Goal: Transaction & Acquisition: Purchase product/service

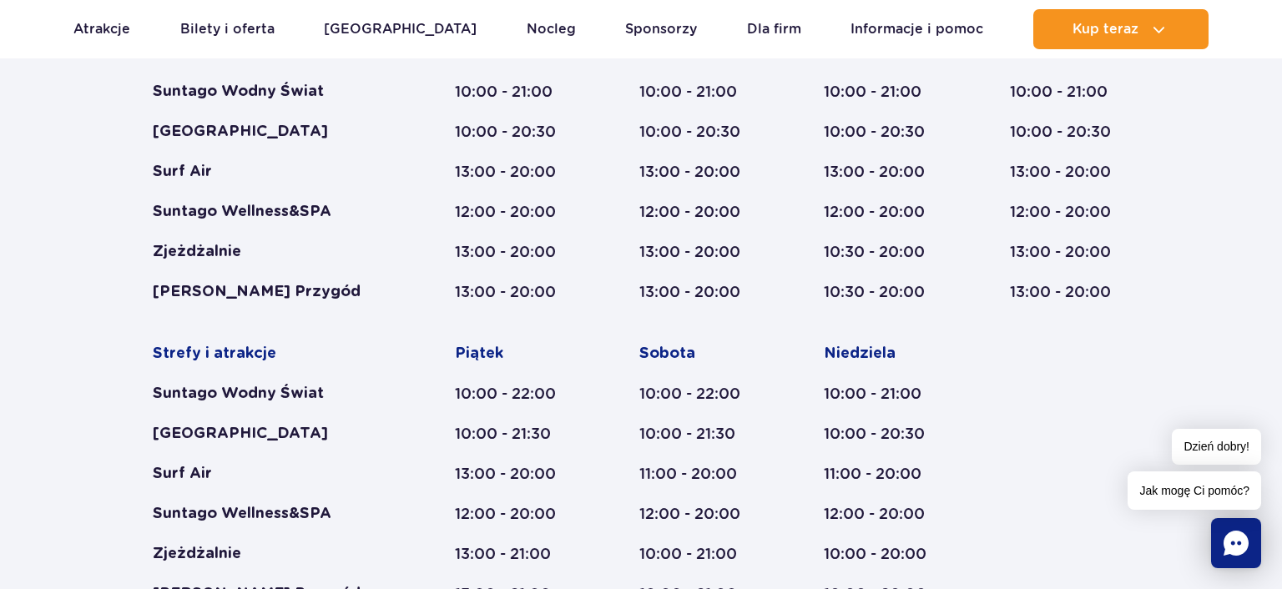
scroll to position [1149, 0]
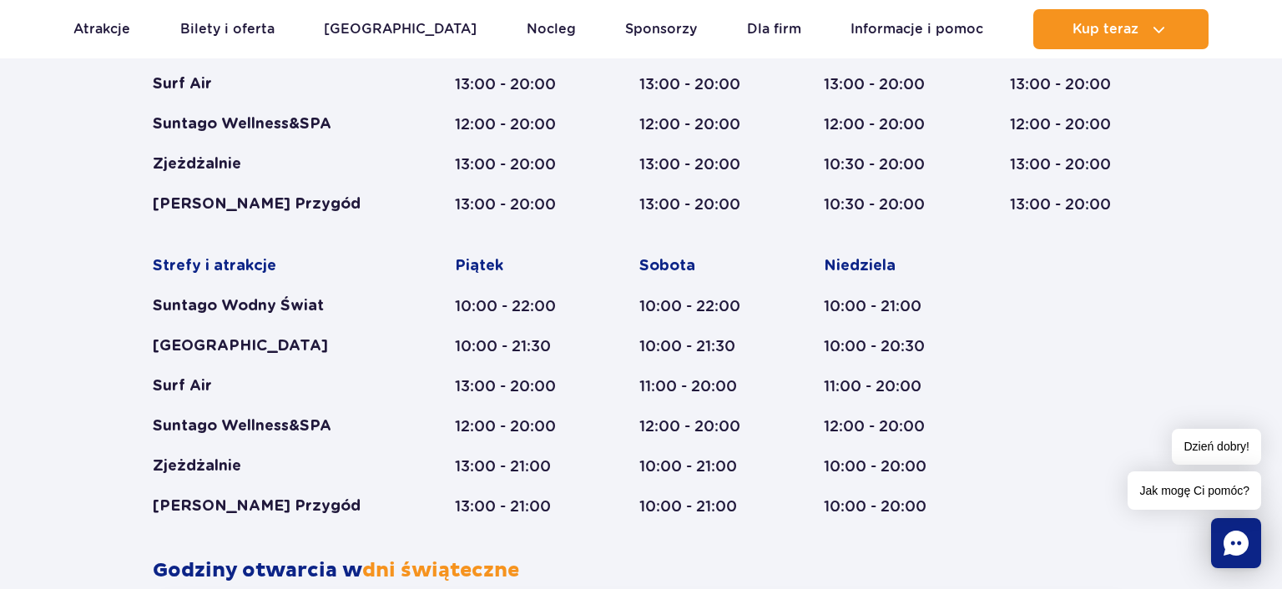
click at [20, 336] on div "Godziny otwarcia parku Styczeń - Grudzień Dni świąteczne Strefy i atrakcje Sunt…" at bounding box center [641, 402] width 1282 height 1123
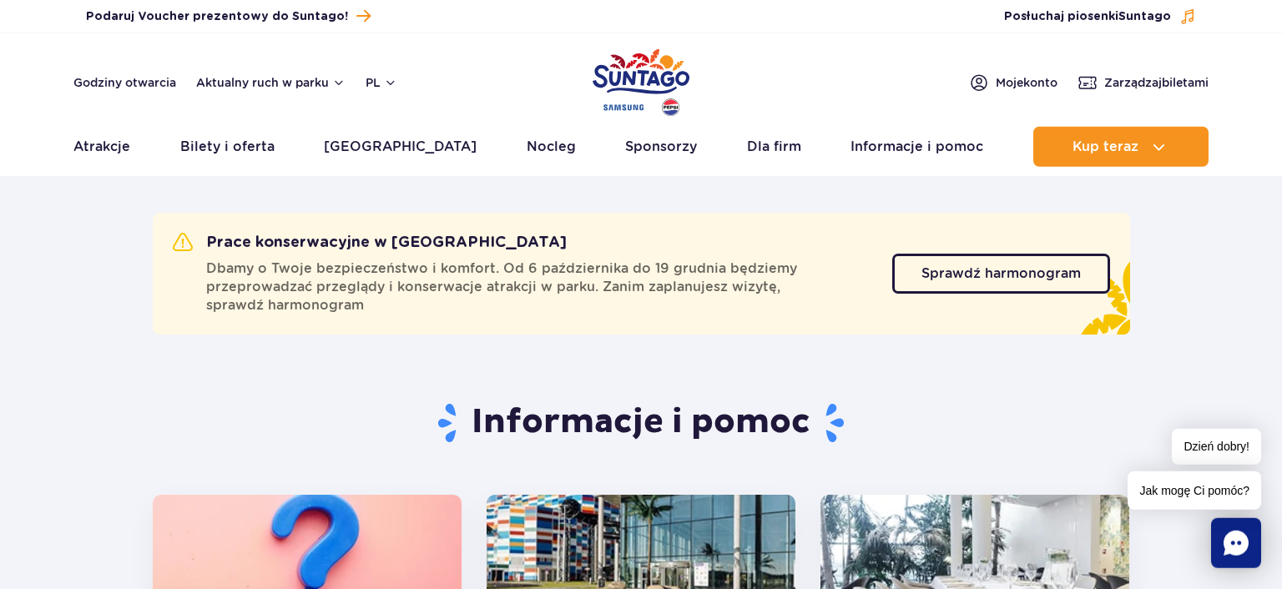
scroll to position [0, 0]
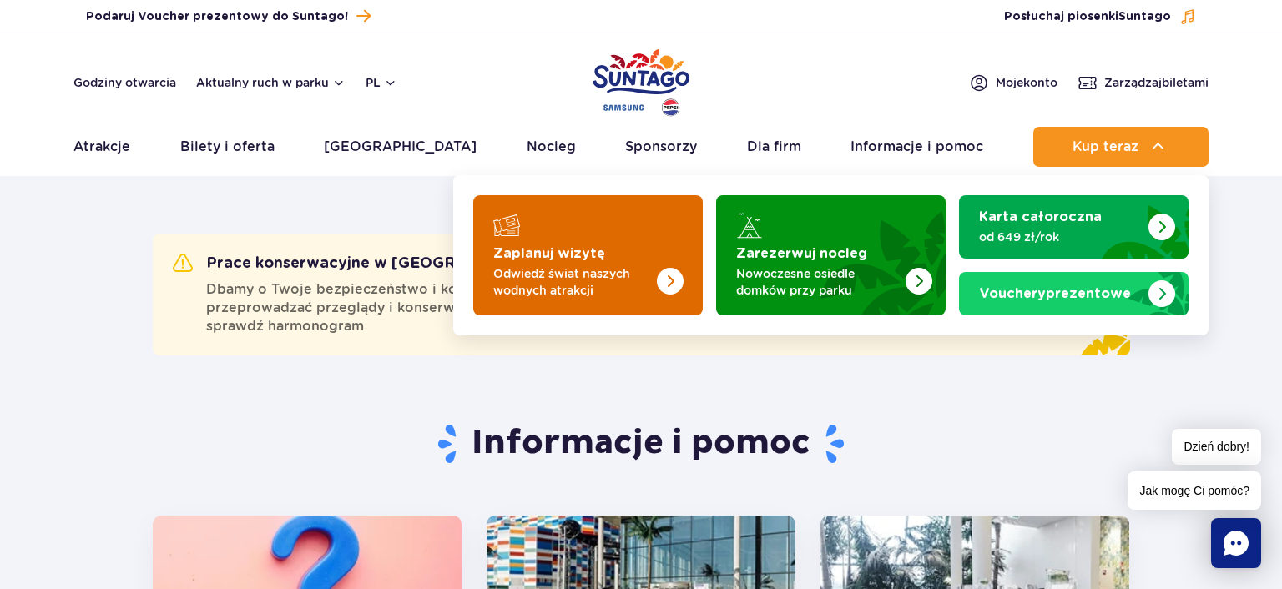
click at [641, 272] on p "Odwiedź świat naszych wodnych atrakcji" at bounding box center [574, 281] width 163 height 33
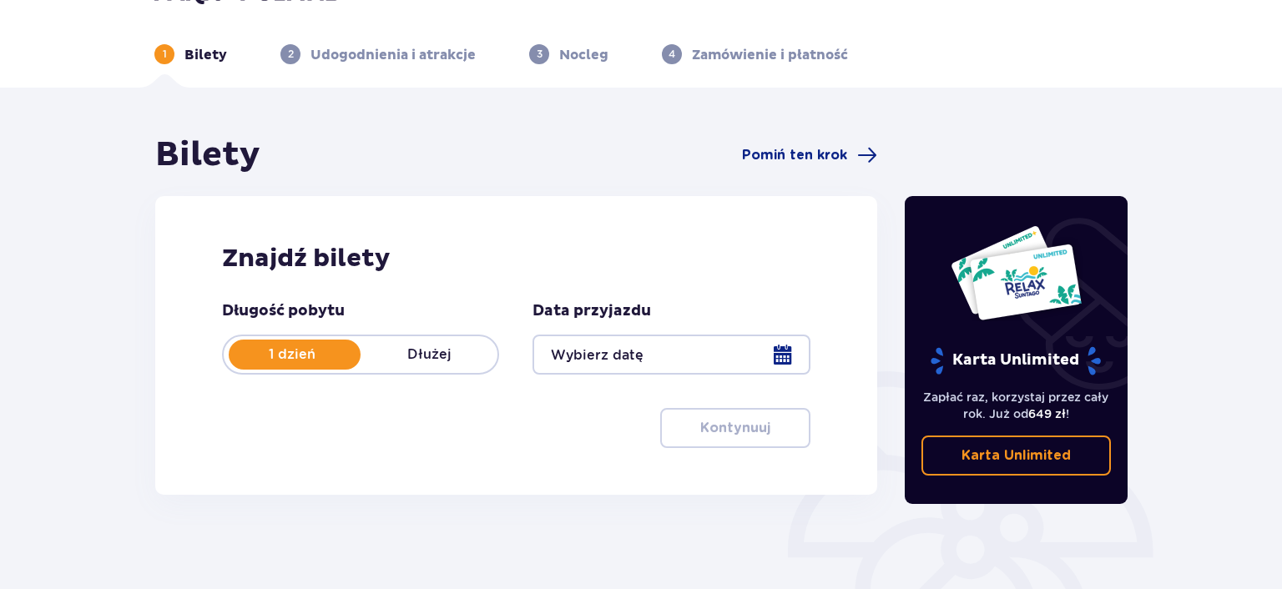
scroll to position [88, 0]
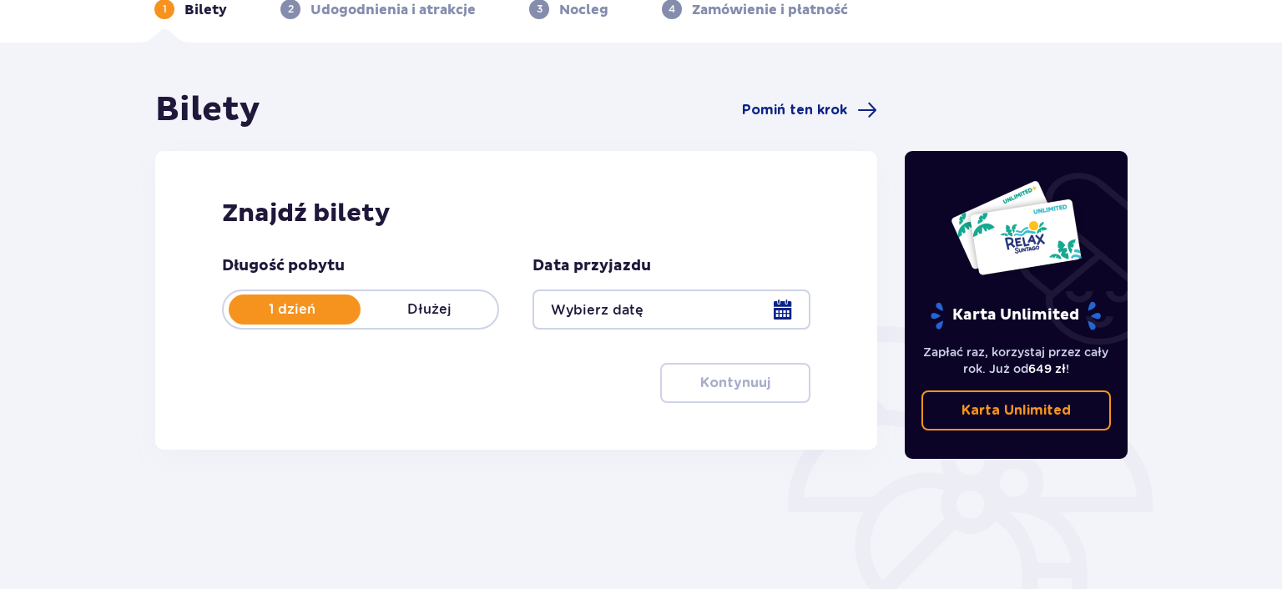
click at [777, 306] on div at bounding box center [670, 310] width 277 height 40
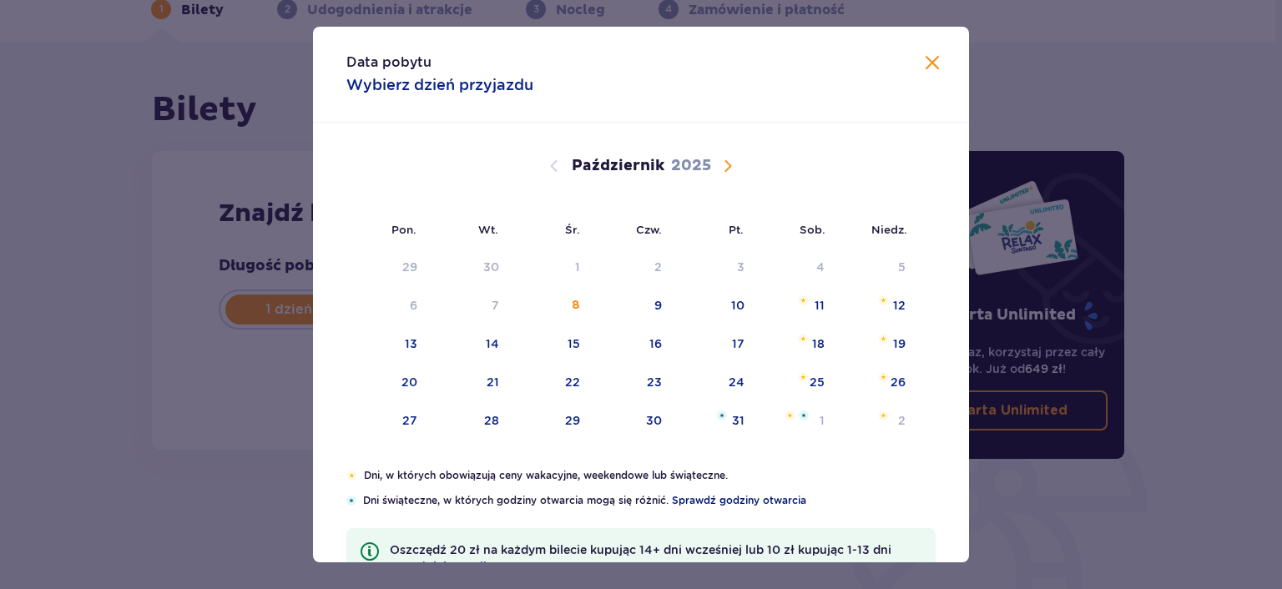
click at [753, 499] on span "Sprawdź godziny otwarcia" at bounding box center [739, 500] width 134 height 15
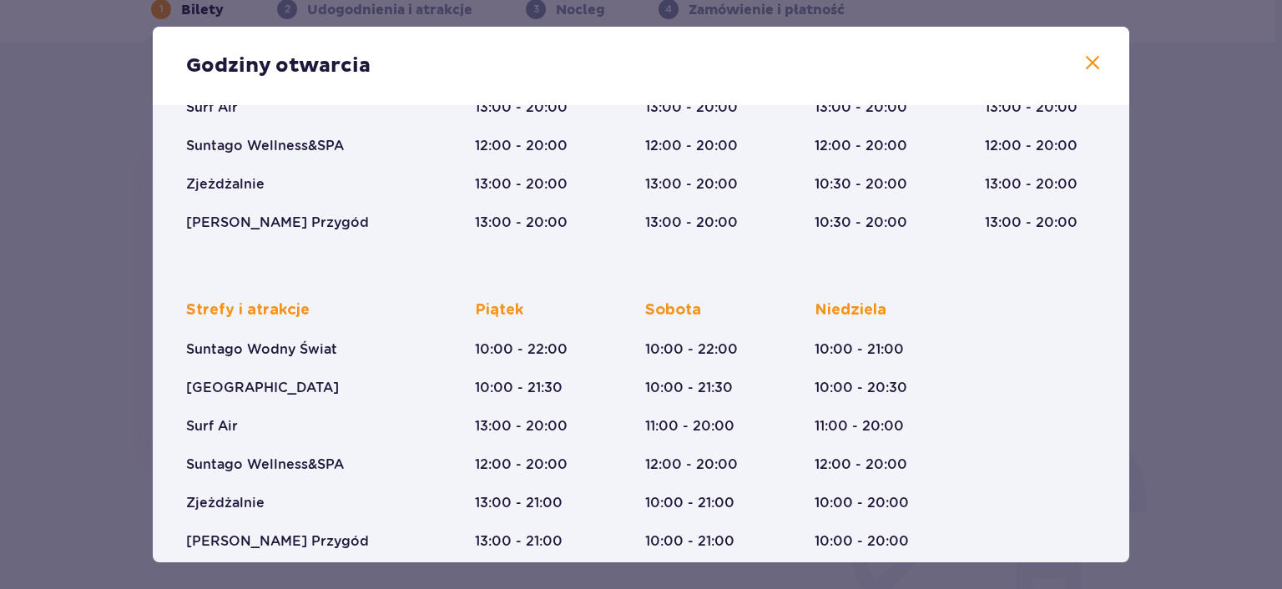
scroll to position [294, 0]
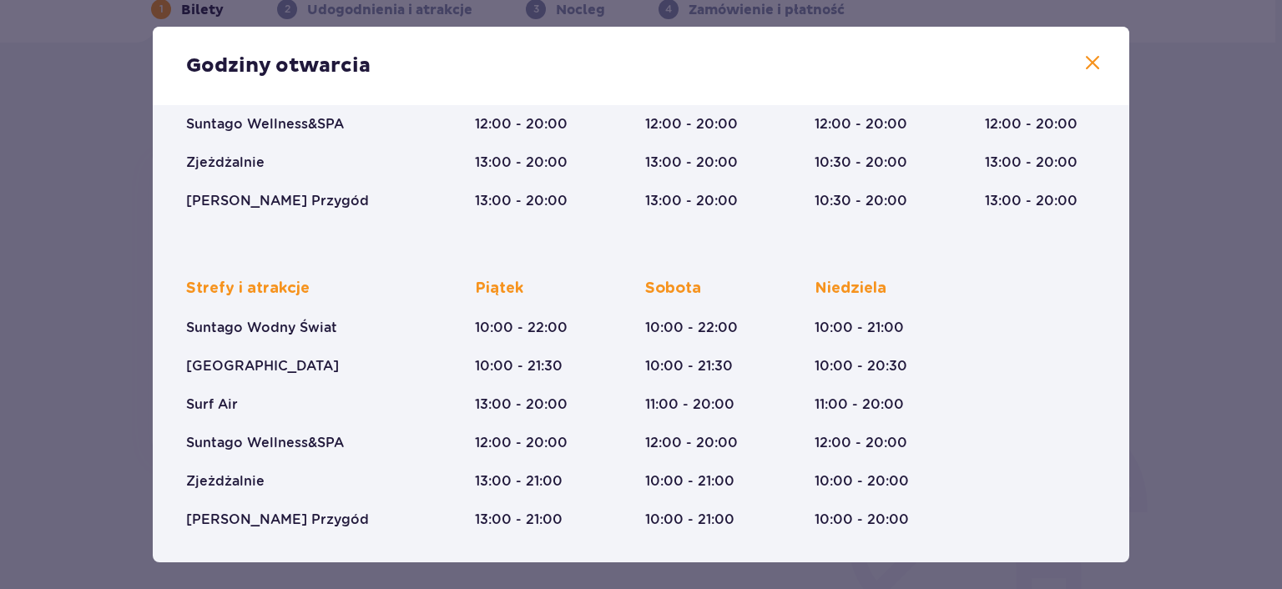
click at [1096, 63] on span at bounding box center [1092, 63] width 20 height 20
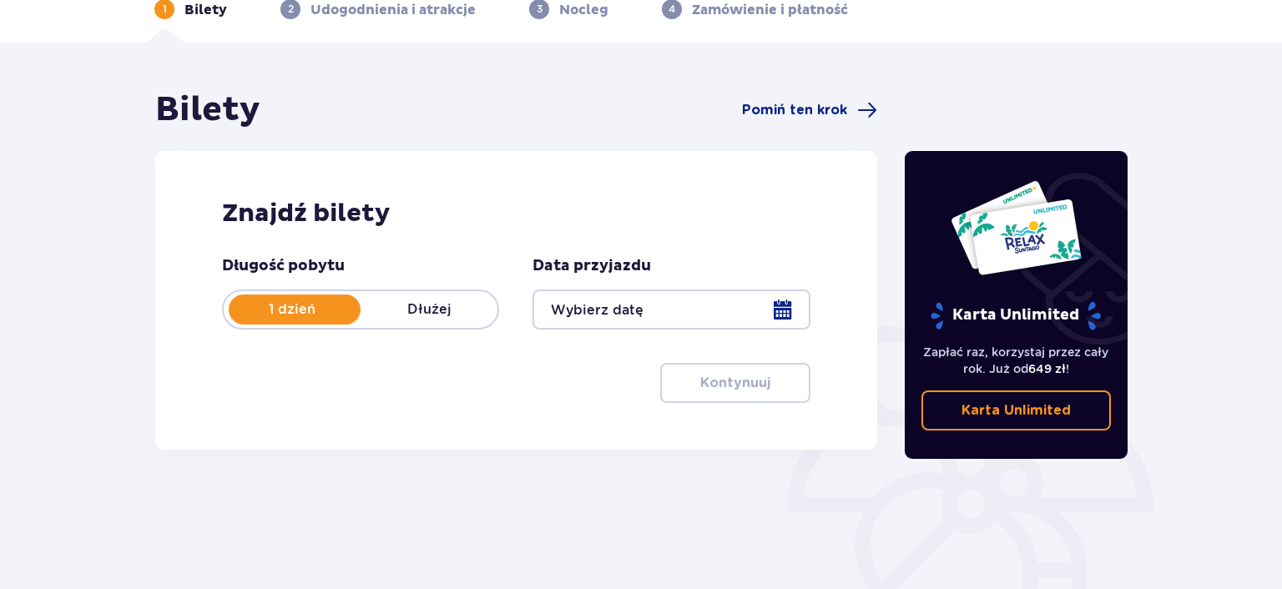
click at [782, 305] on div at bounding box center [670, 310] width 277 height 40
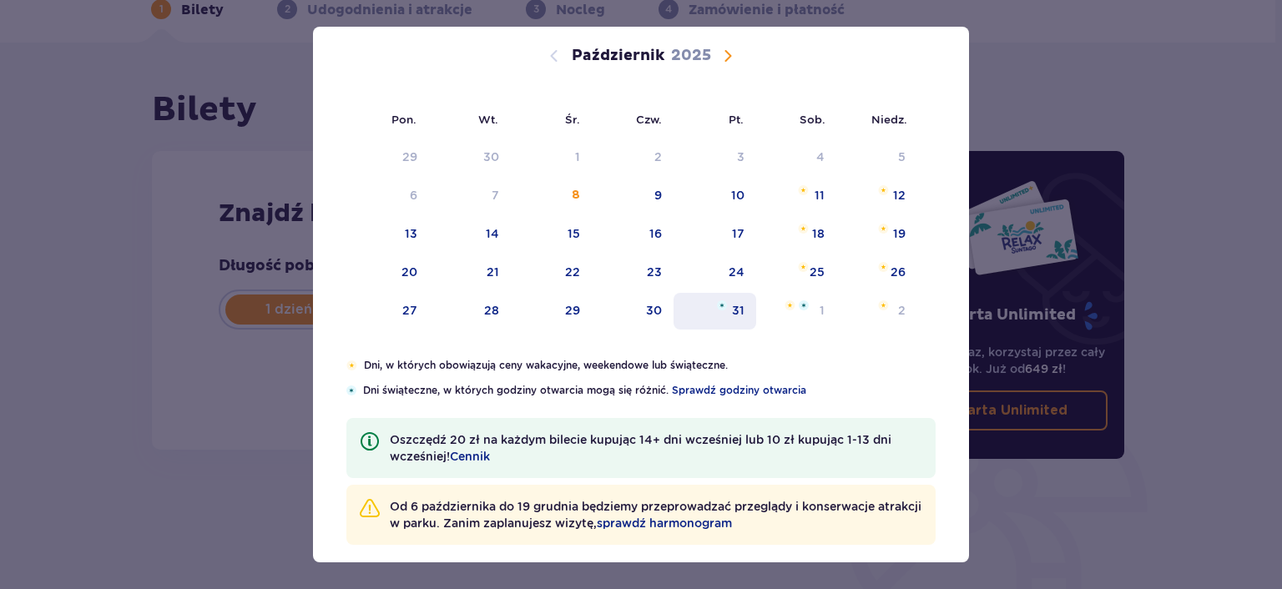
scroll to position [126, 0]
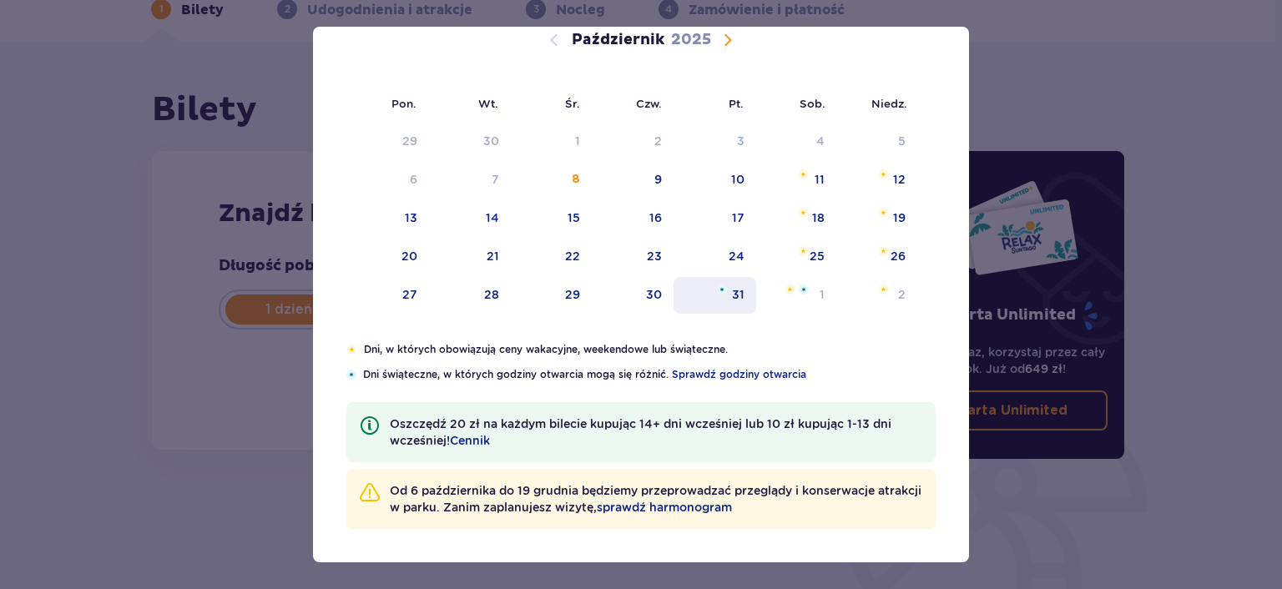
click at [739, 292] on div "31" at bounding box center [738, 294] width 13 height 17
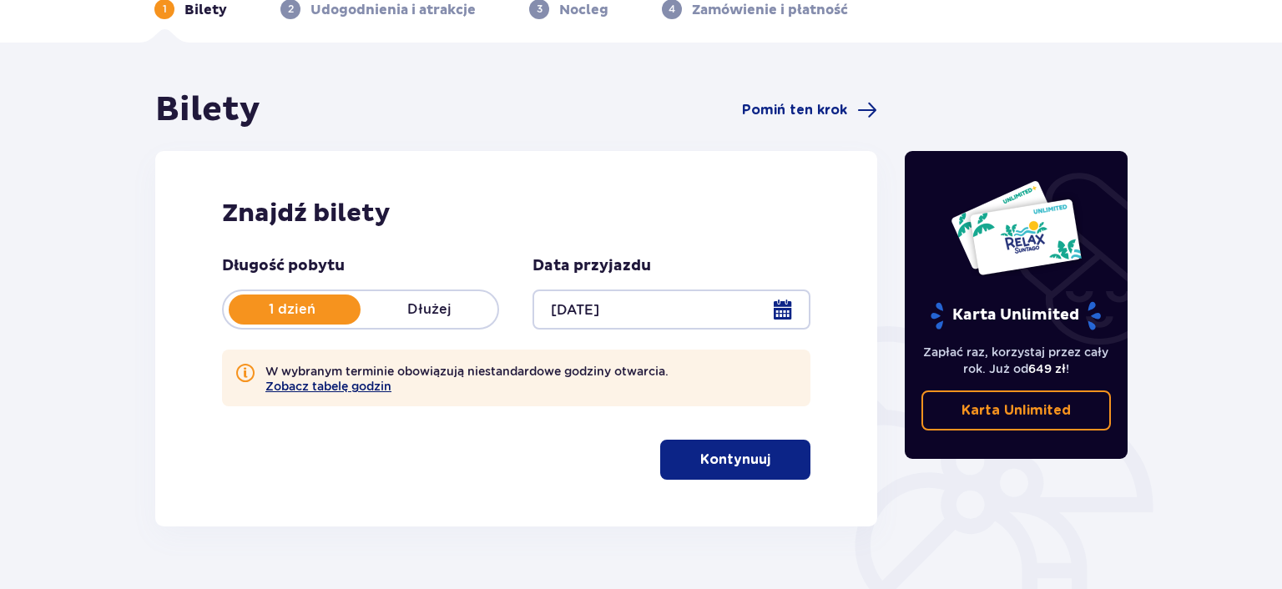
click at [361, 389] on button "Zobacz tabelę godzin" at bounding box center [328, 386] width 126 height 13
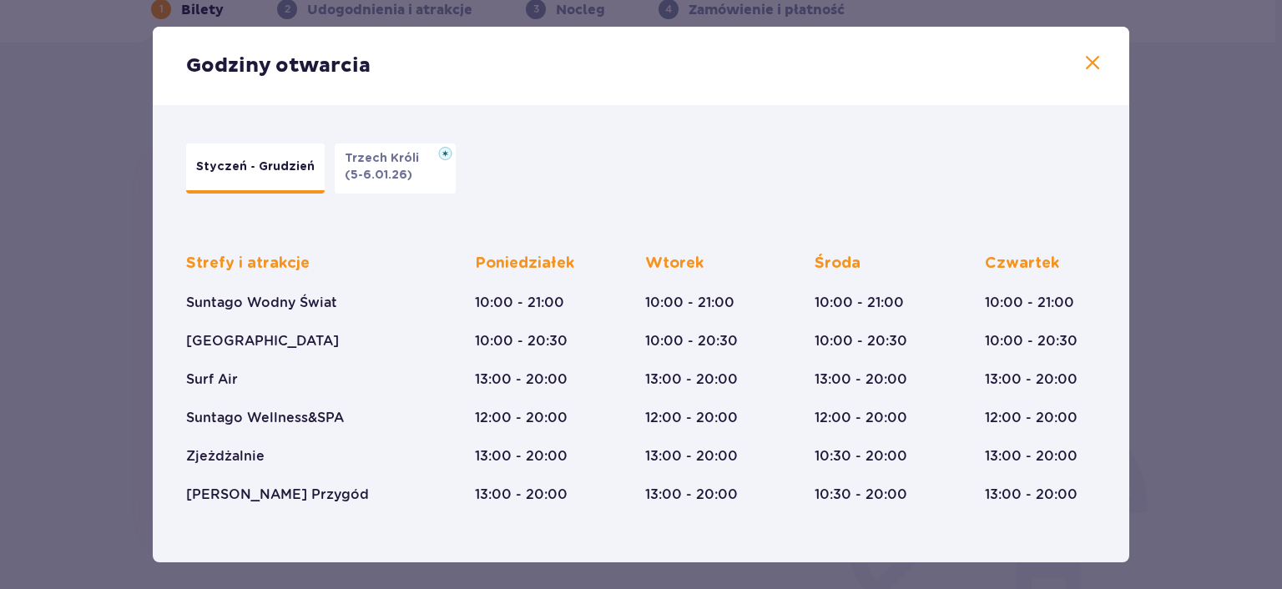
click at [412, 175] on p "(5-6.01.26)" at bounding box center [379, 175] width 68 height 17
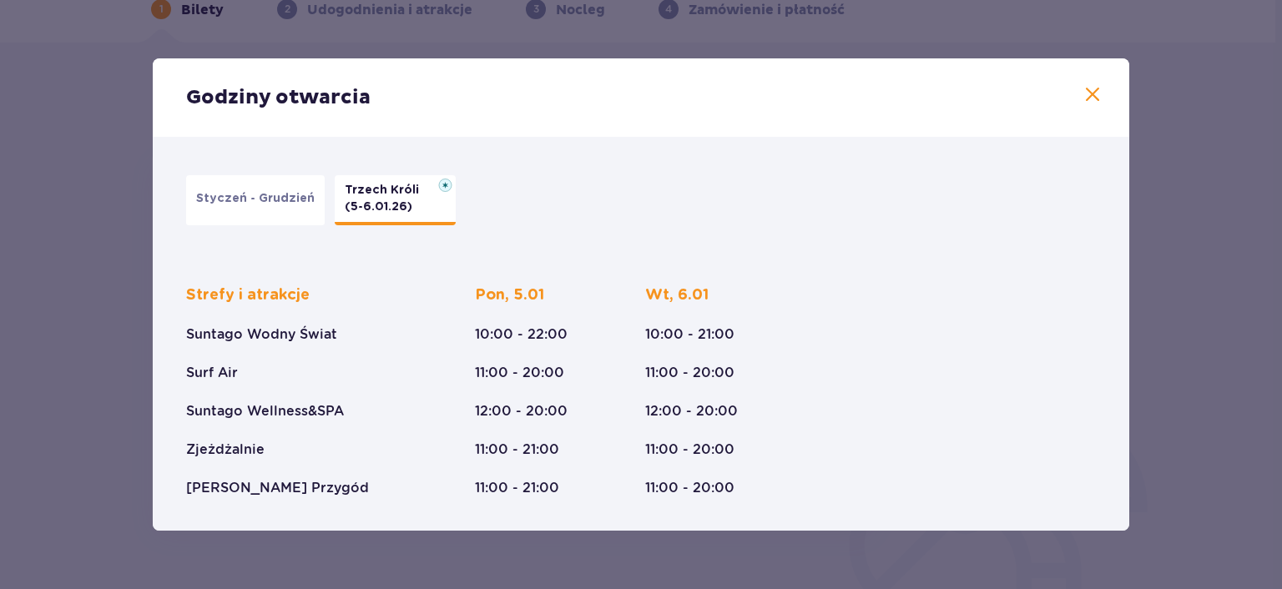
click at [269, 202] on p "Styczeń - Grudzień" at bounding box center [255, 198] width 118 height 17
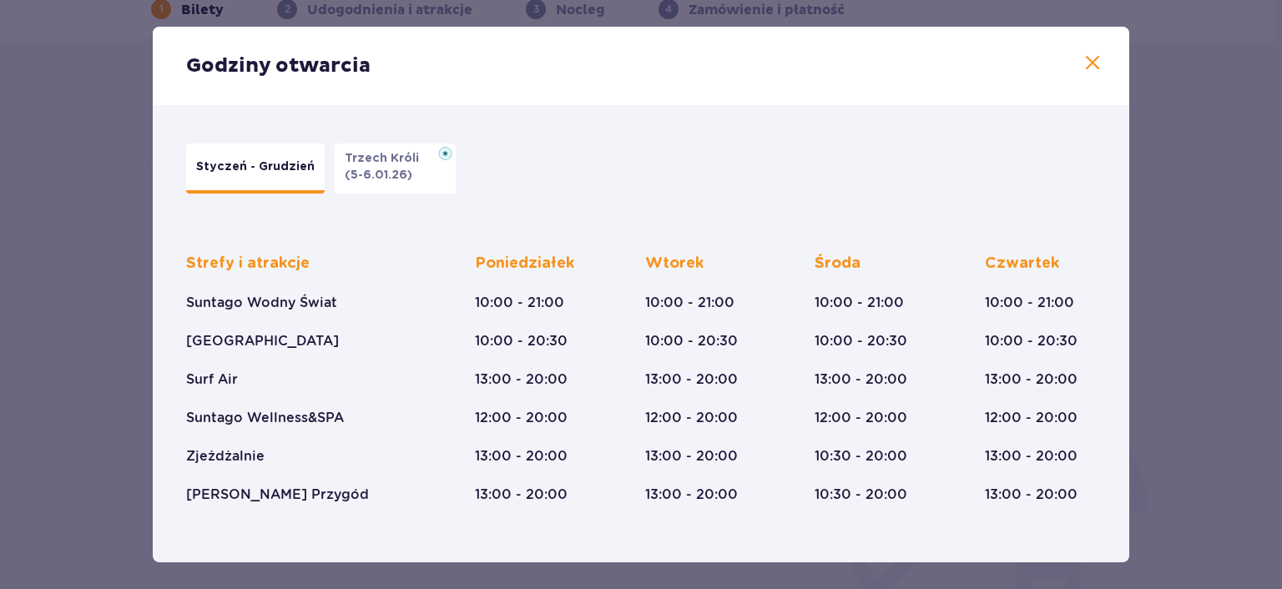
scroll to position [294, 0]
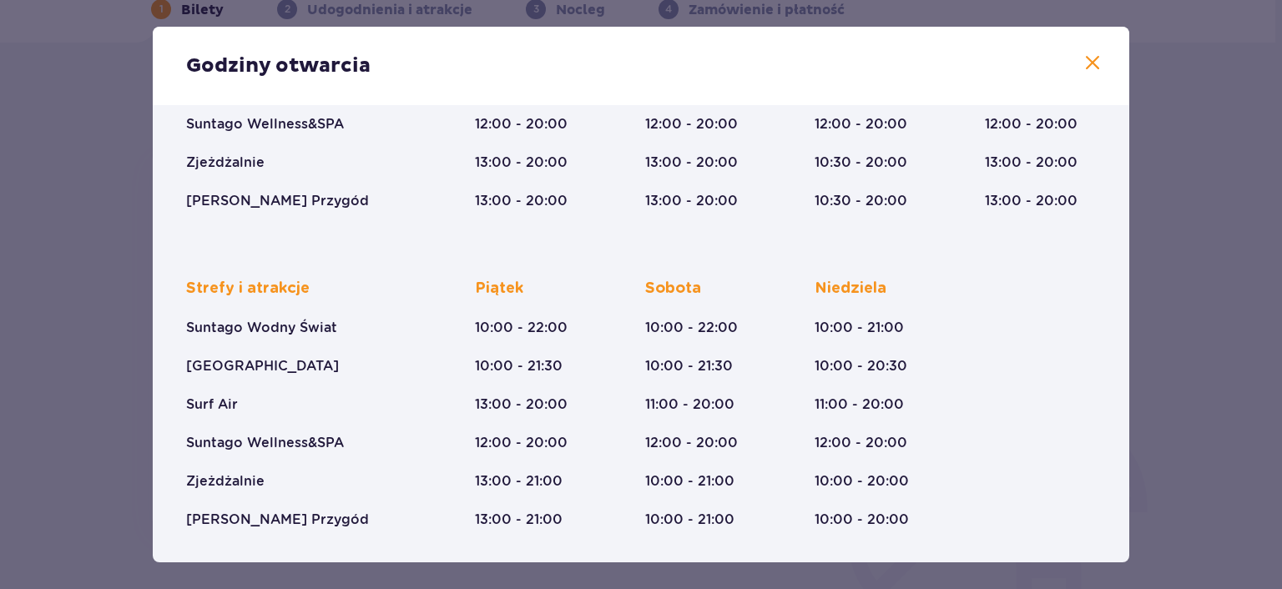
click at [1088, 57] on span at bounding box center [1092, 63] width 20 height 20
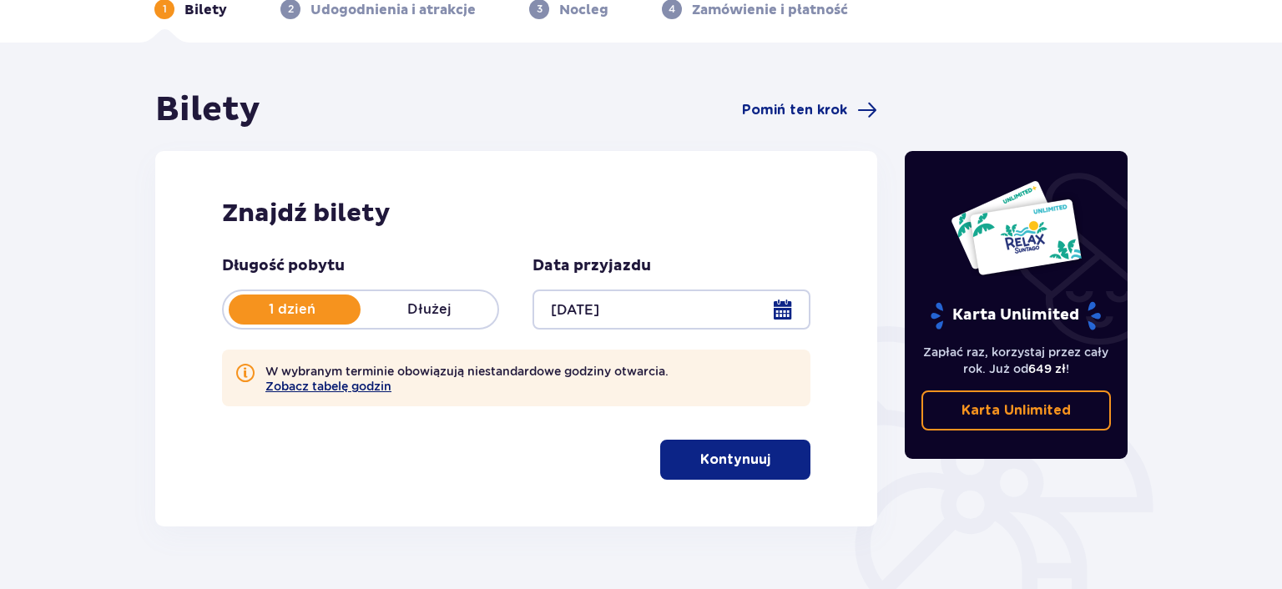
click at [354, 388] on button "Zobacz tabelę godzin" at bounding box center [328, 386] width 126 height 13
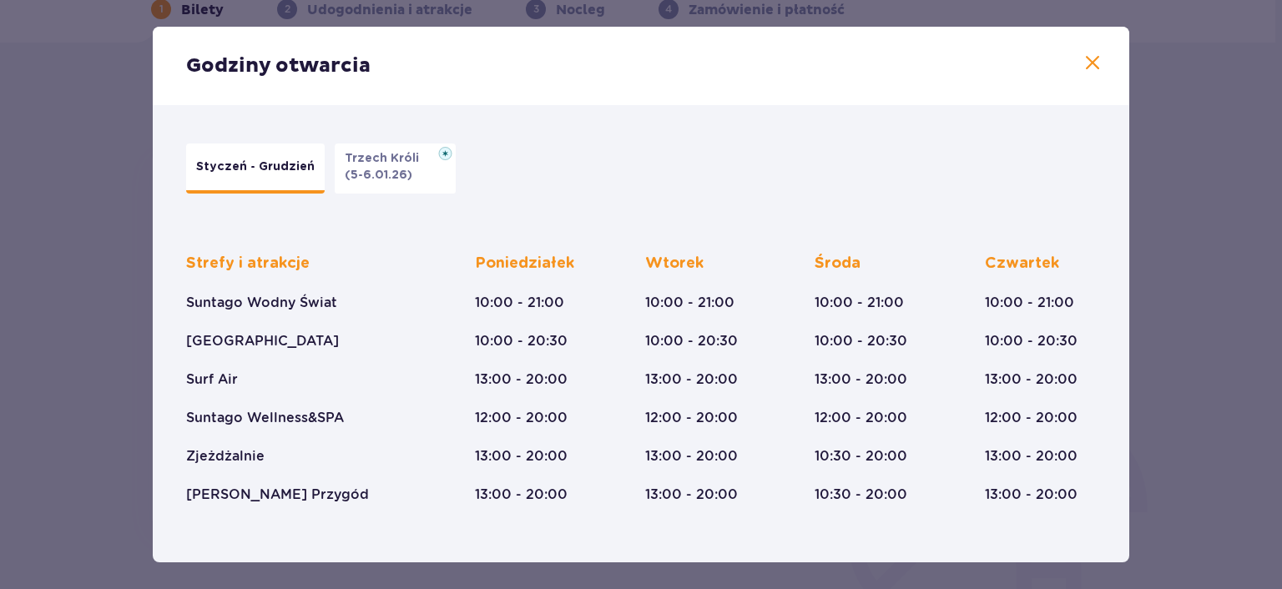
scroll to position [294, 0]
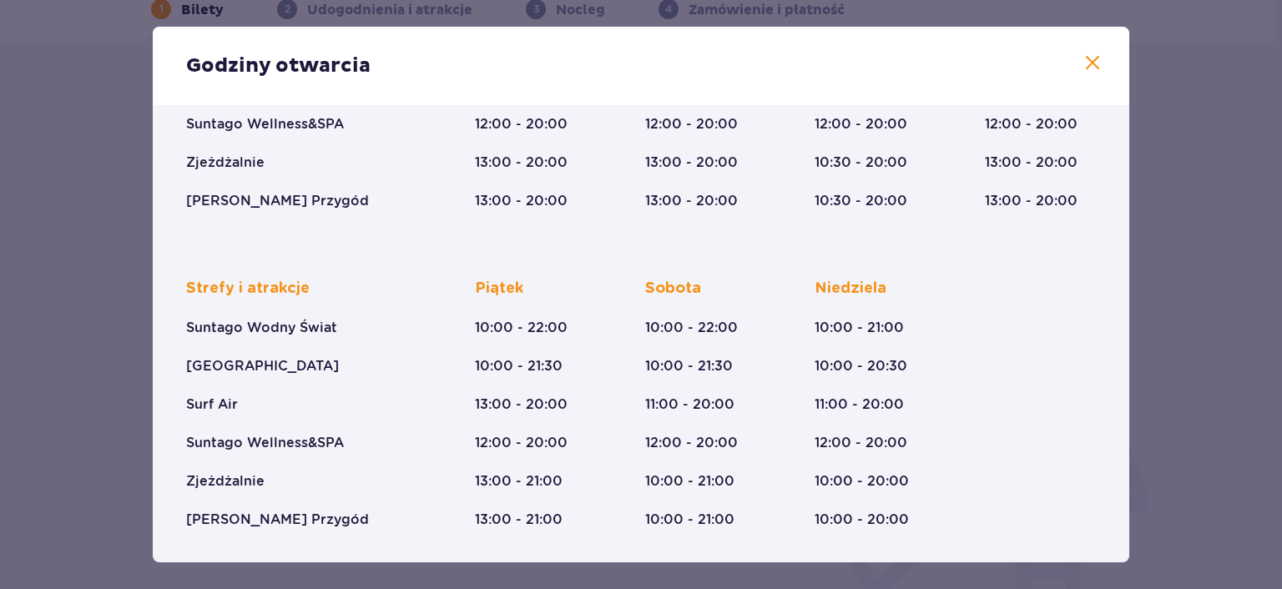
click at [1095, 68] on span at bounding box center [1092, 63] width 20 height 20
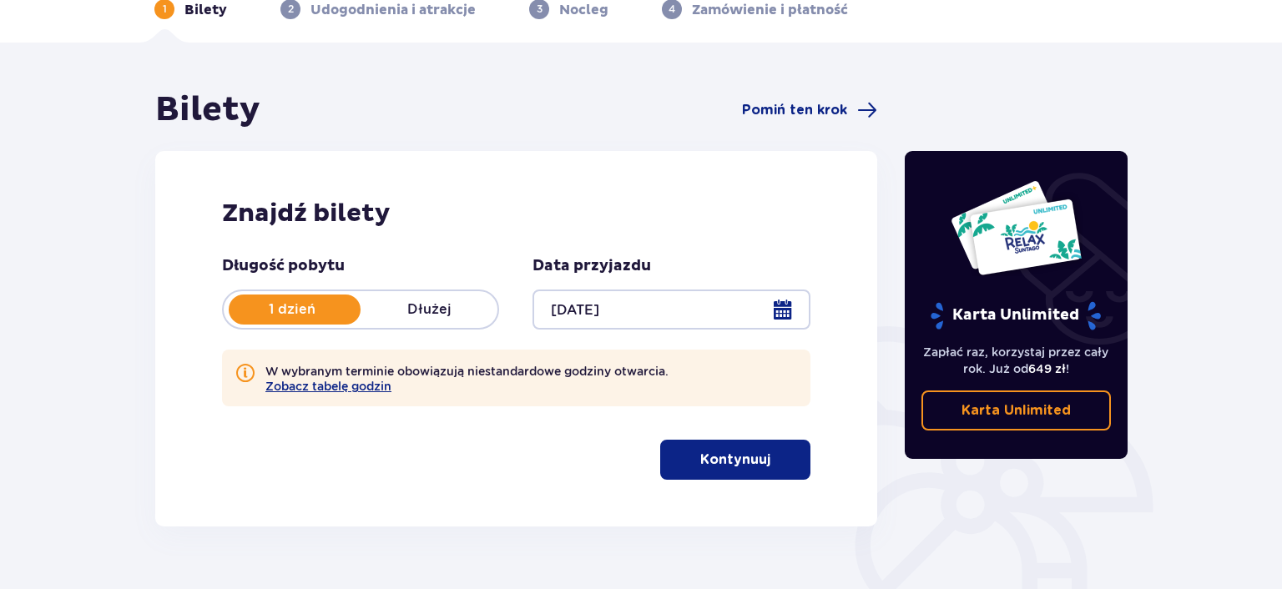
click at [739, 456] on p "Kontynuuj" at bounding box center [735, 460] width 70 height 18
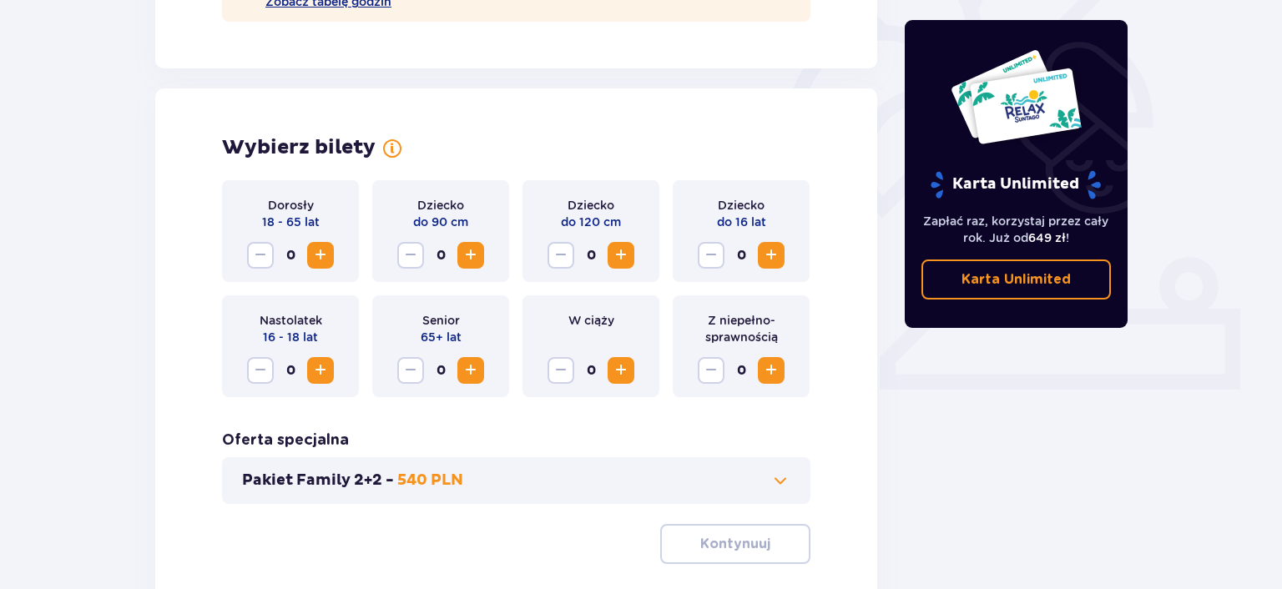
scroll to position [541, 0]
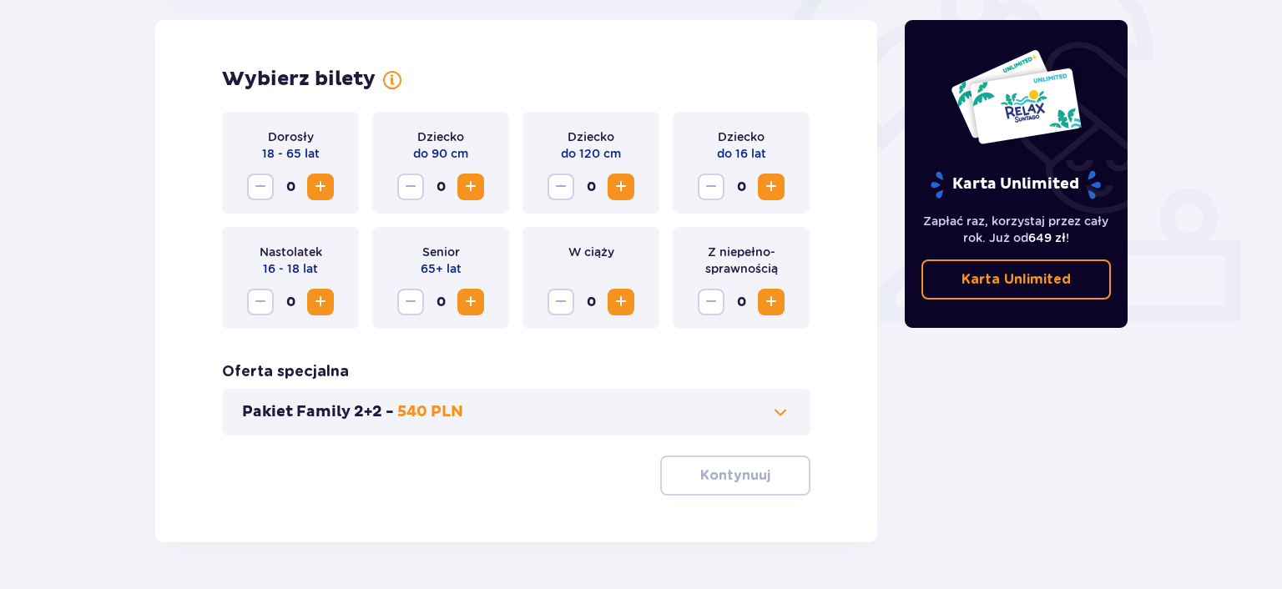
click at [322, 183] on span "Zwiększ" at bounding box center [320, 187] width 20 height 20
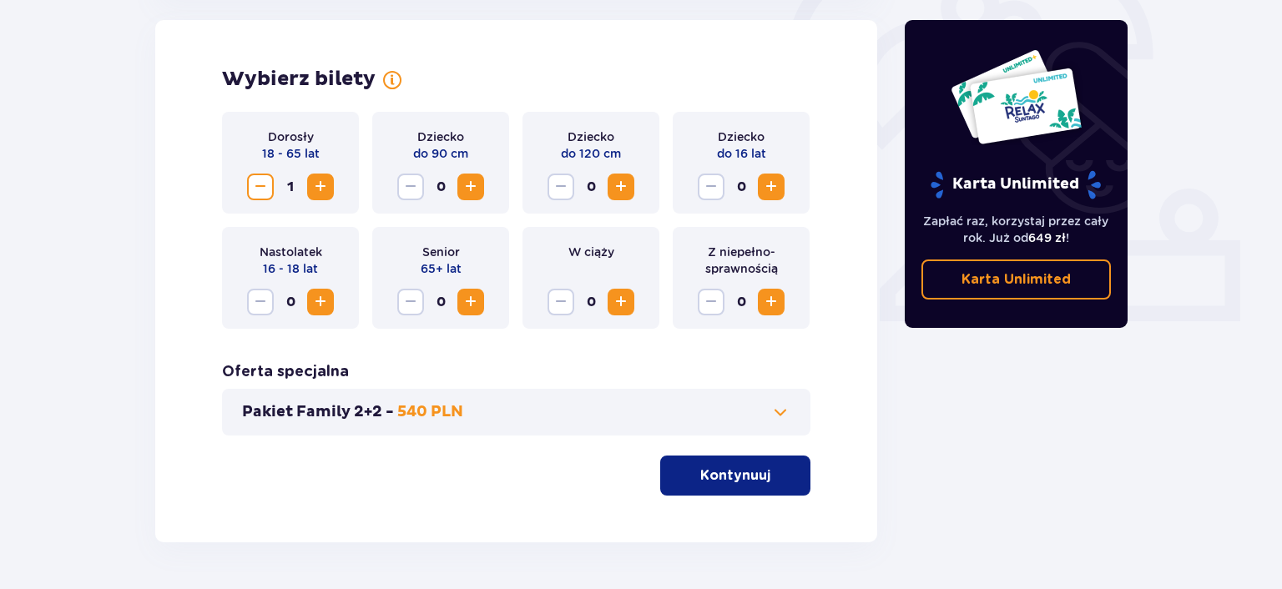
click at [322, 183] on span "Zwiększ" at bounding box center [320, 187] width 20 height 20
click at [760, 466] on button "Kontynuuj" at bounding box center [735, 476] width 150 height 40
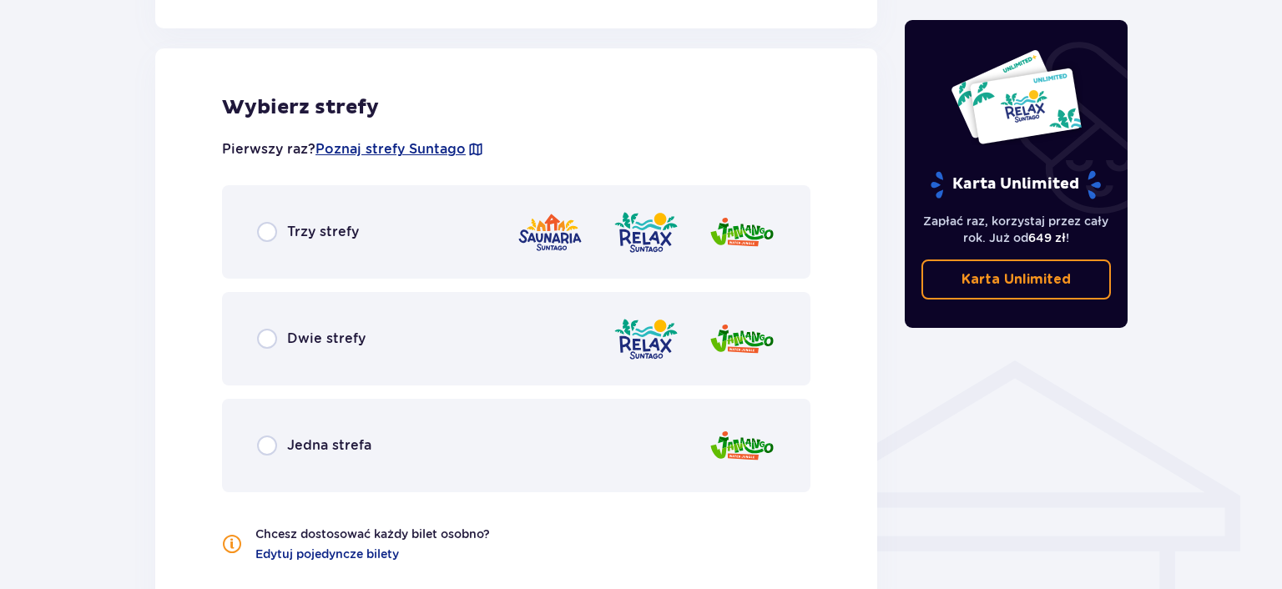
scroll to position [1004, 0]
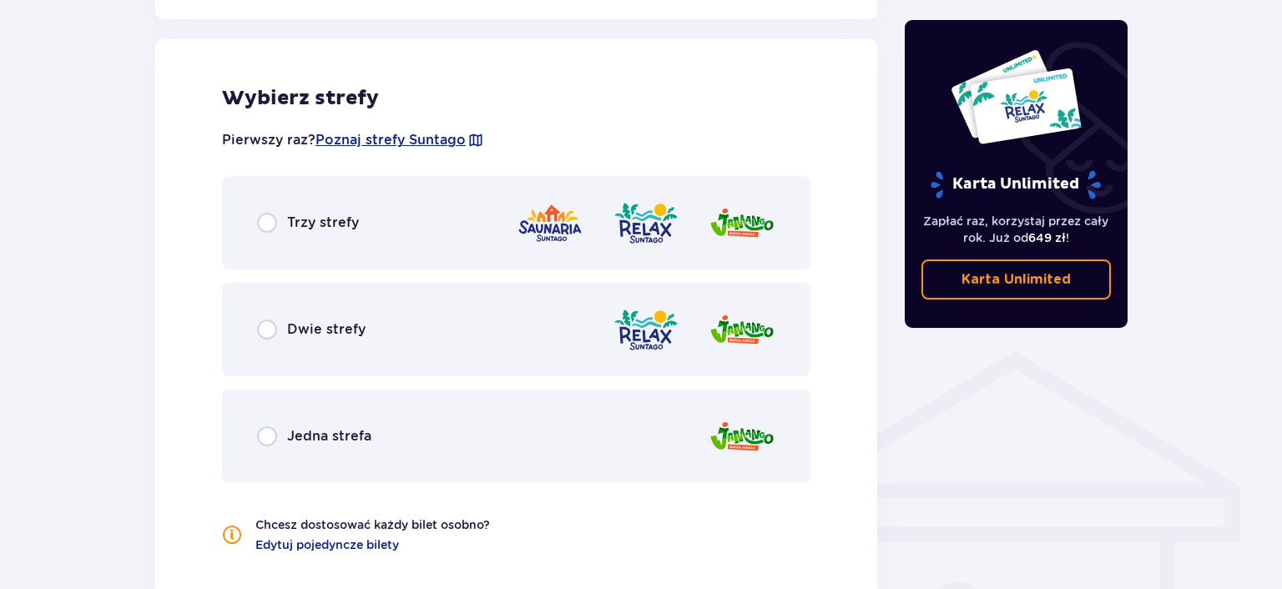
click at [322, 430] on span "Jedna strefa" at bounding box center [329, 436] width 84 height 18
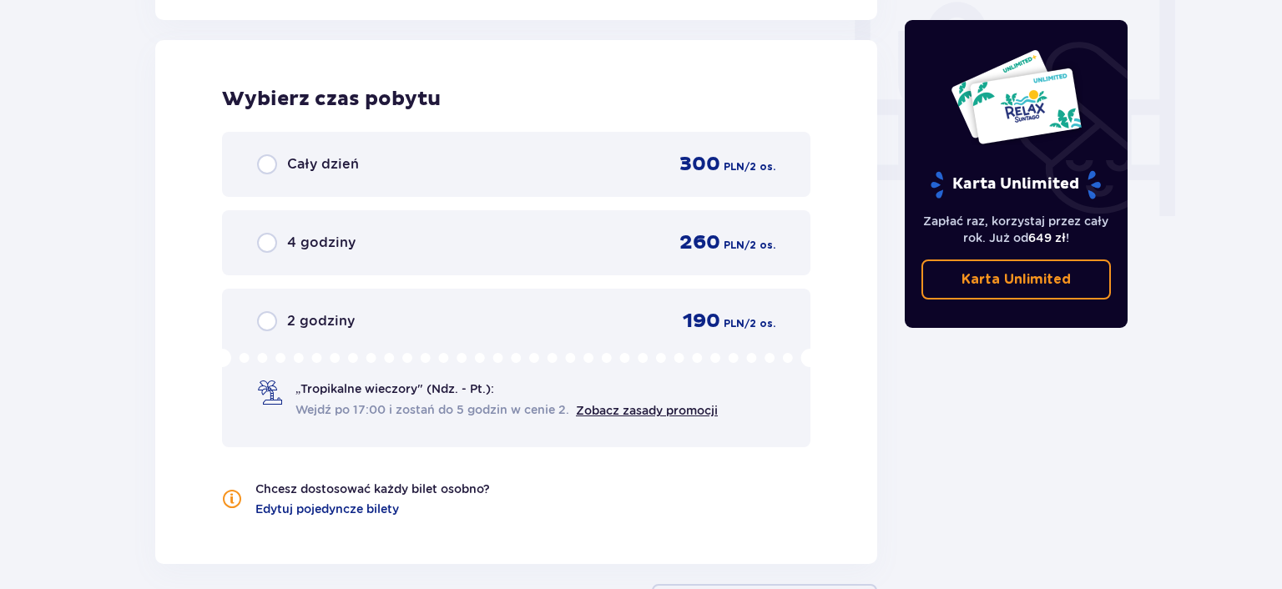
scroll to position [1584, 0]
click at [346, 168] on span "Cały dzień" at bounding box center [323, 163] width 72 height 18
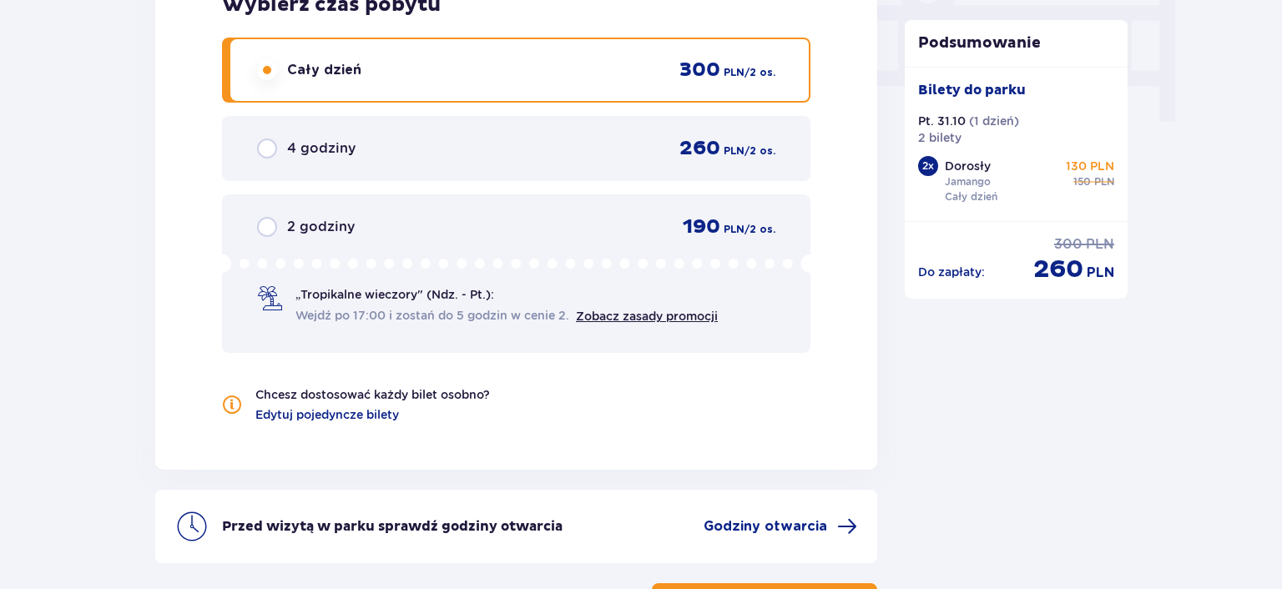
scroll to position [1811, 0]
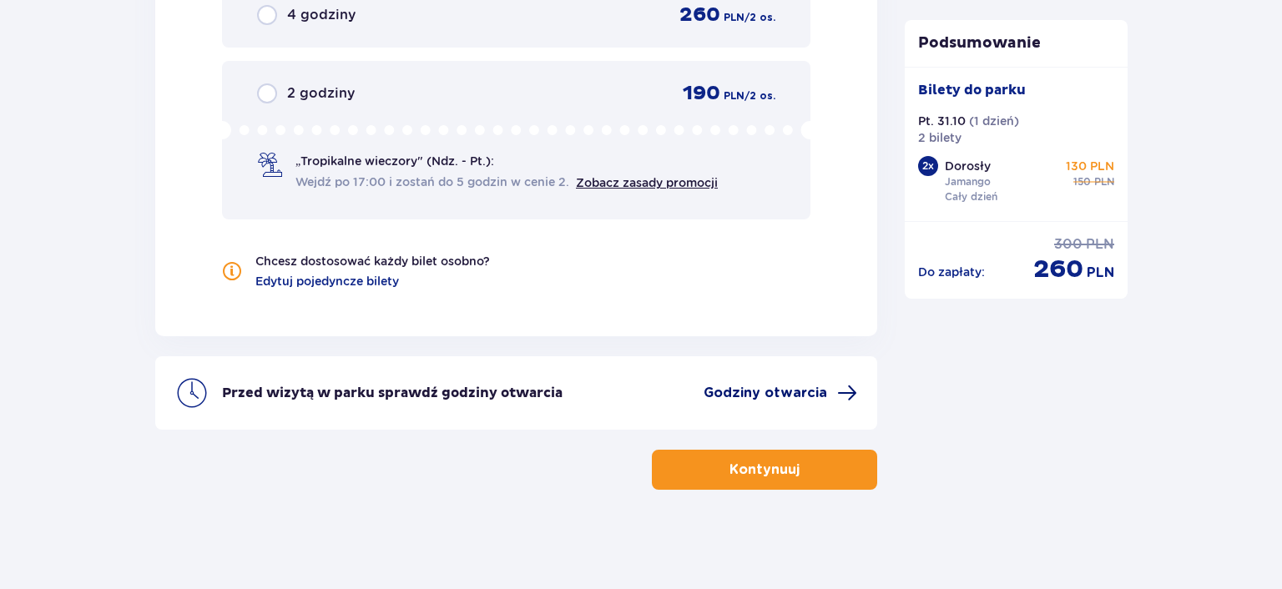
click at [823, 395] on span "Godziny otwarcia" at bounding box center [764, 393] width 123 height 18
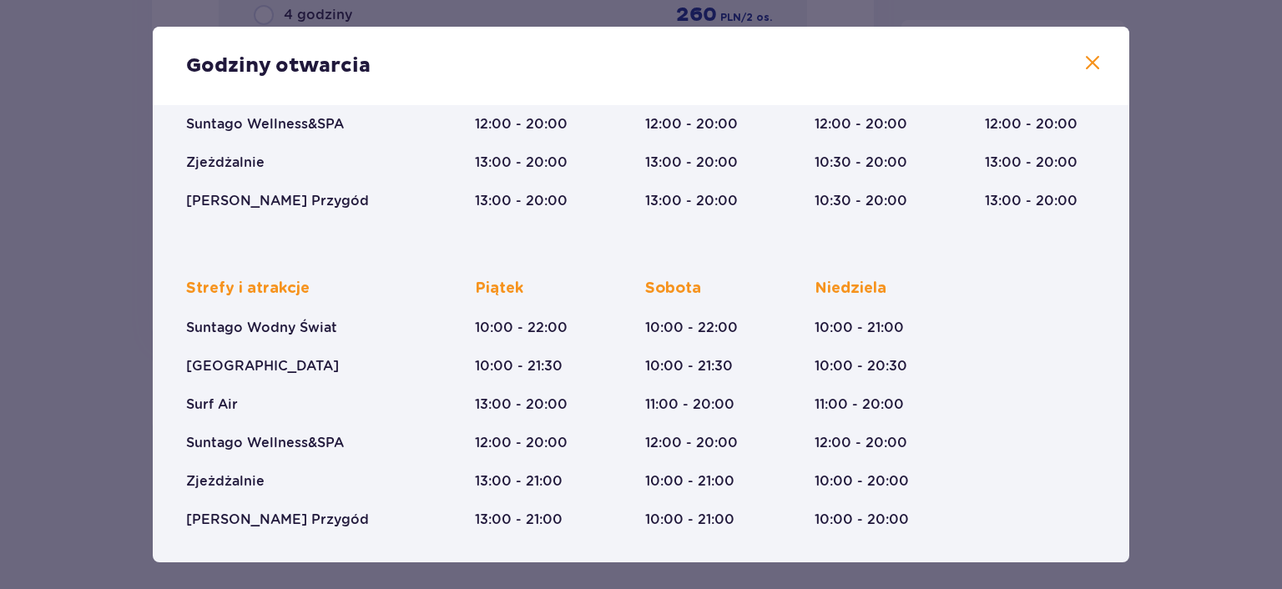
scroll to position [0, 0]
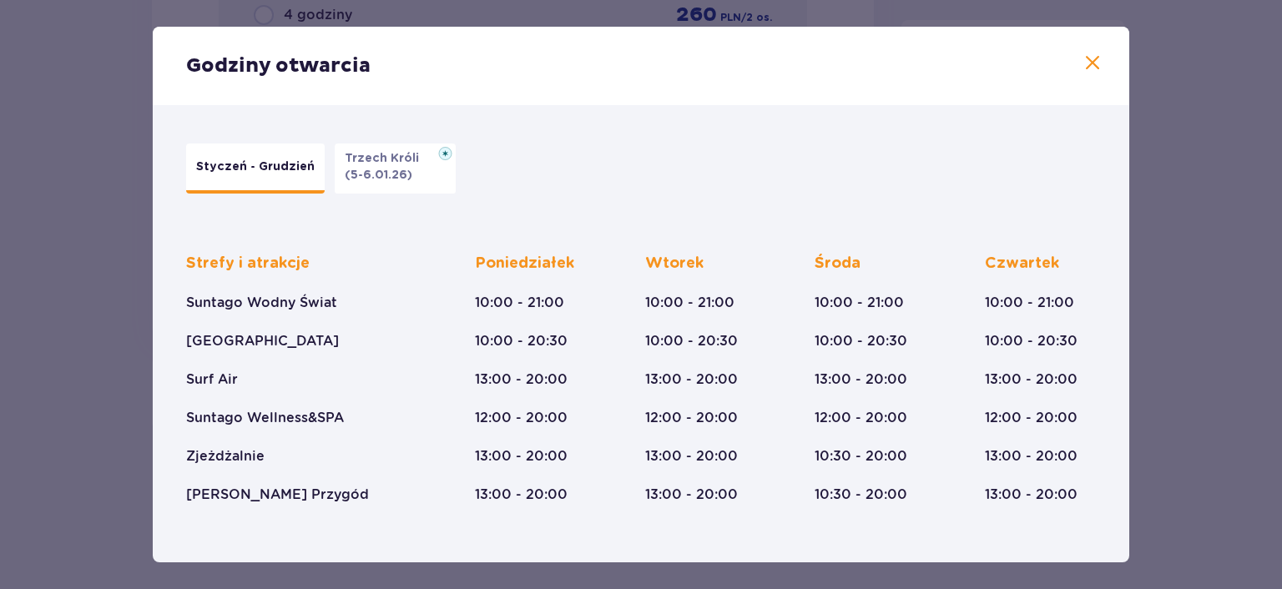
click at [429, 165] on p "Trzech Króli" at bounding box center [387, 158] width 84 height 17
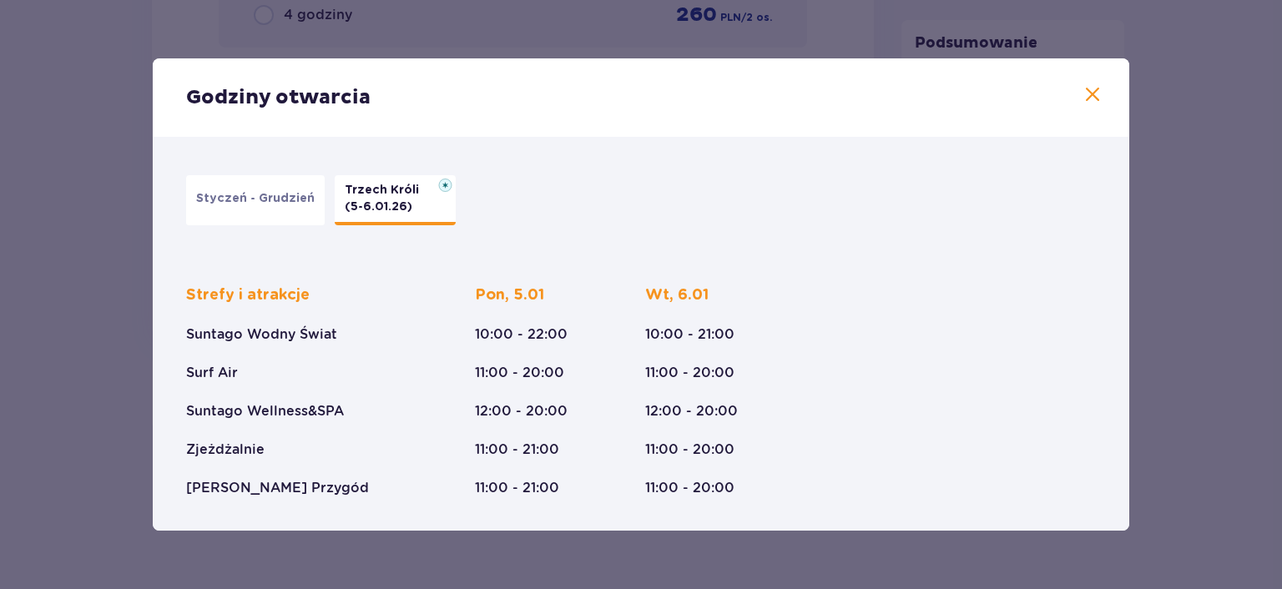
click at [1092, 93] on span at bounding box center [1092, 95] width 20 height 20
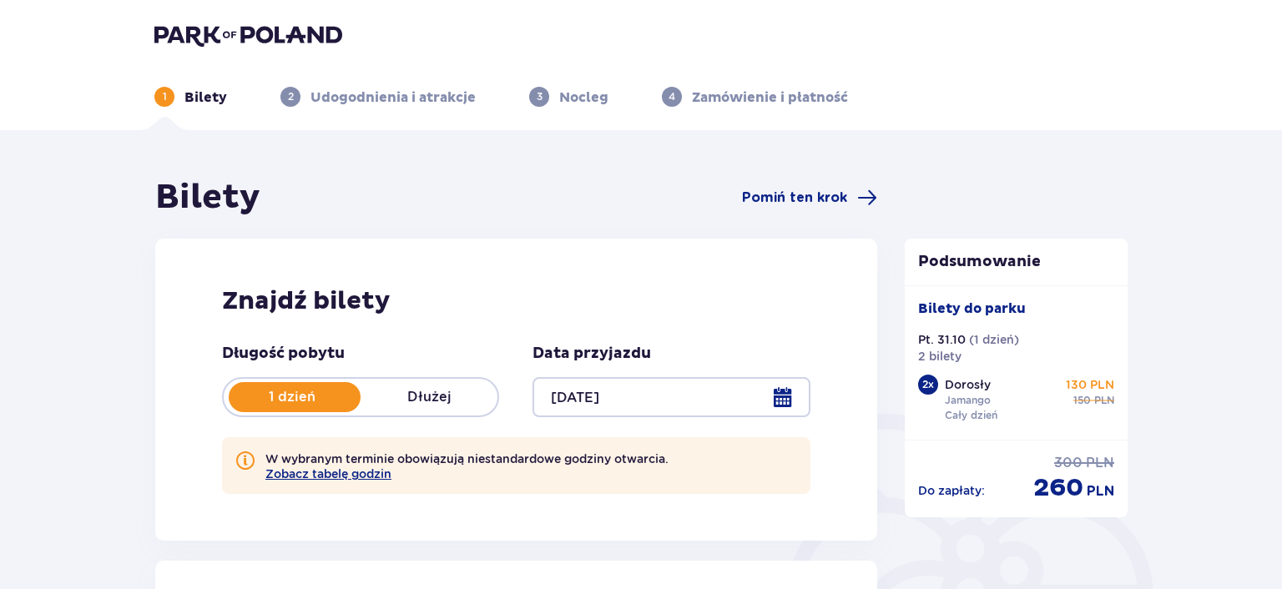
click at [778, 402] on div at bounding box center [670, 397] width 277 height 40
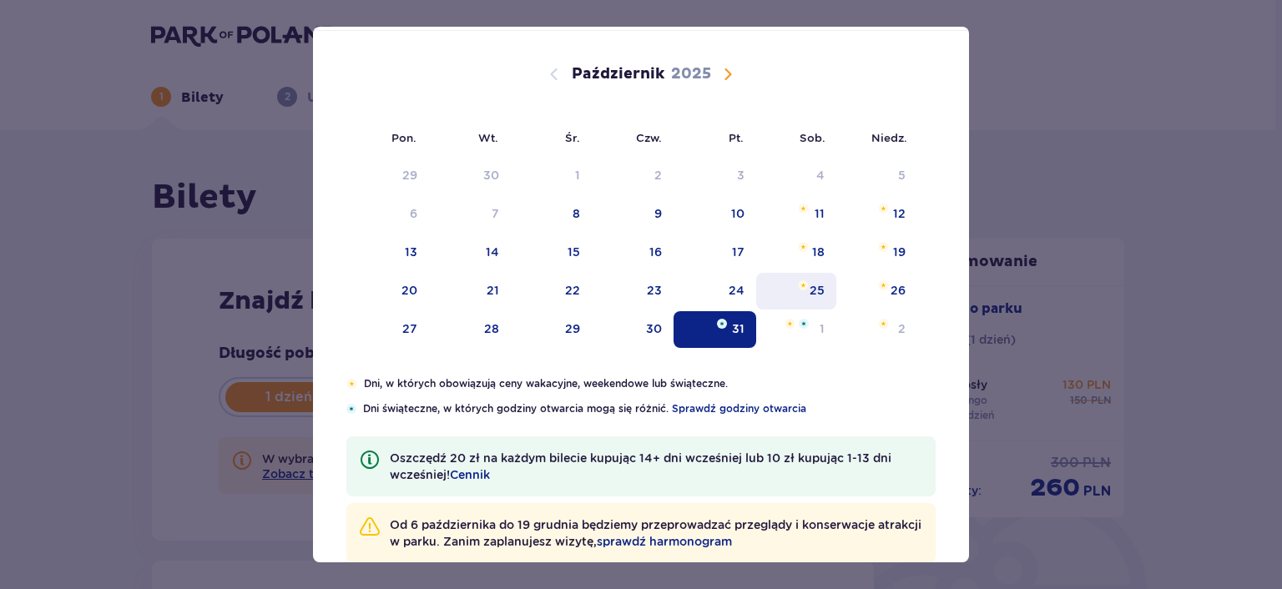
scroll to position [126, 0]
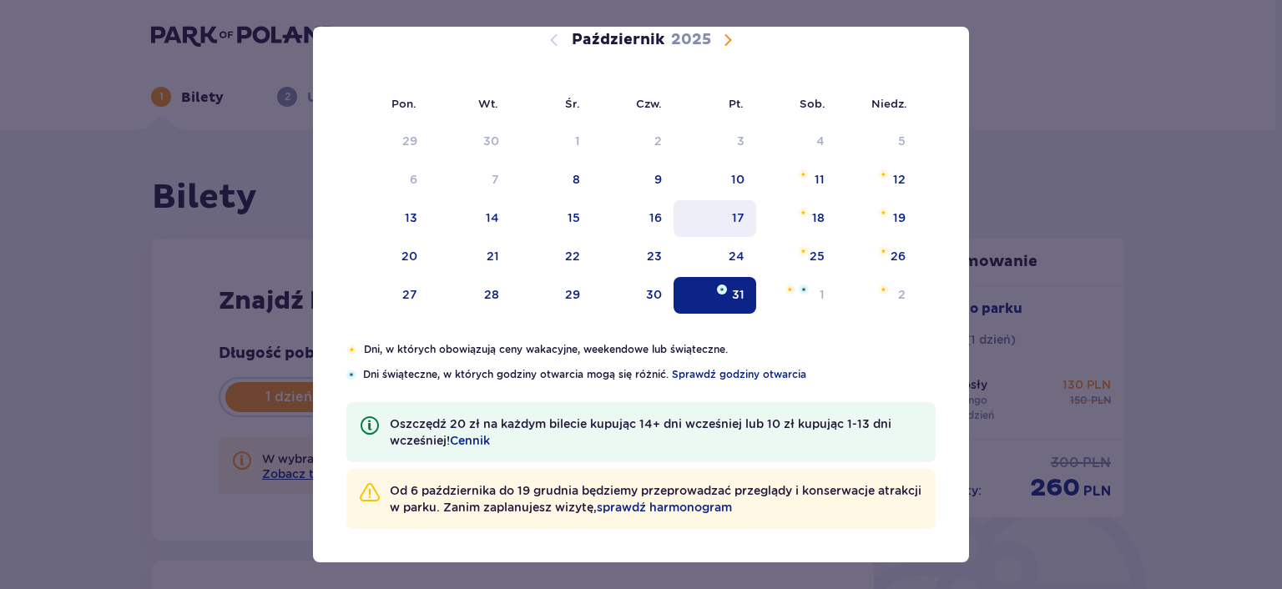
click at [729, 226] on div "17" at bounding box center [714, 218] width 83 height 37
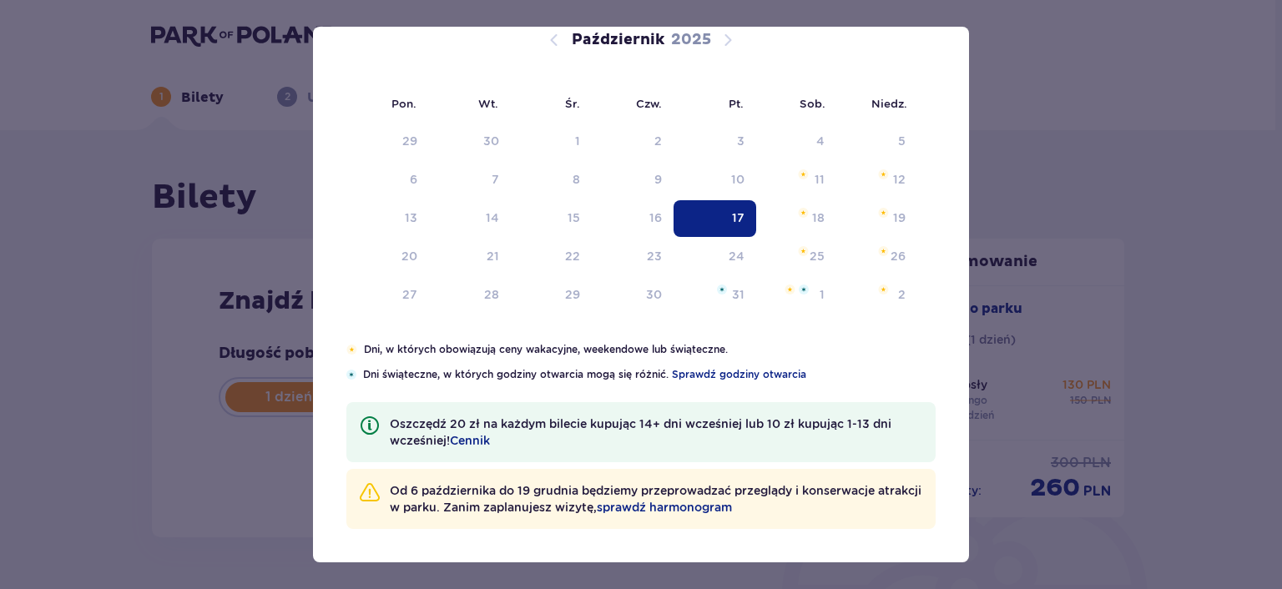
type input "17.10.25"
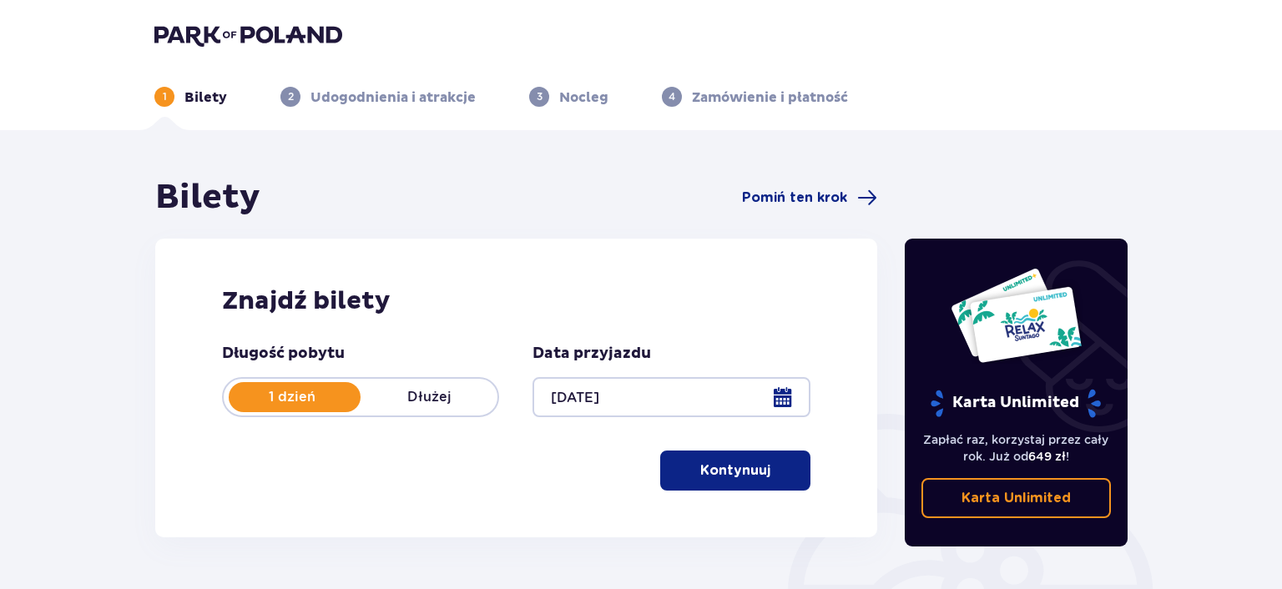
click at [776, 395] on div at bounding box center [670, 397] width 277 height 40
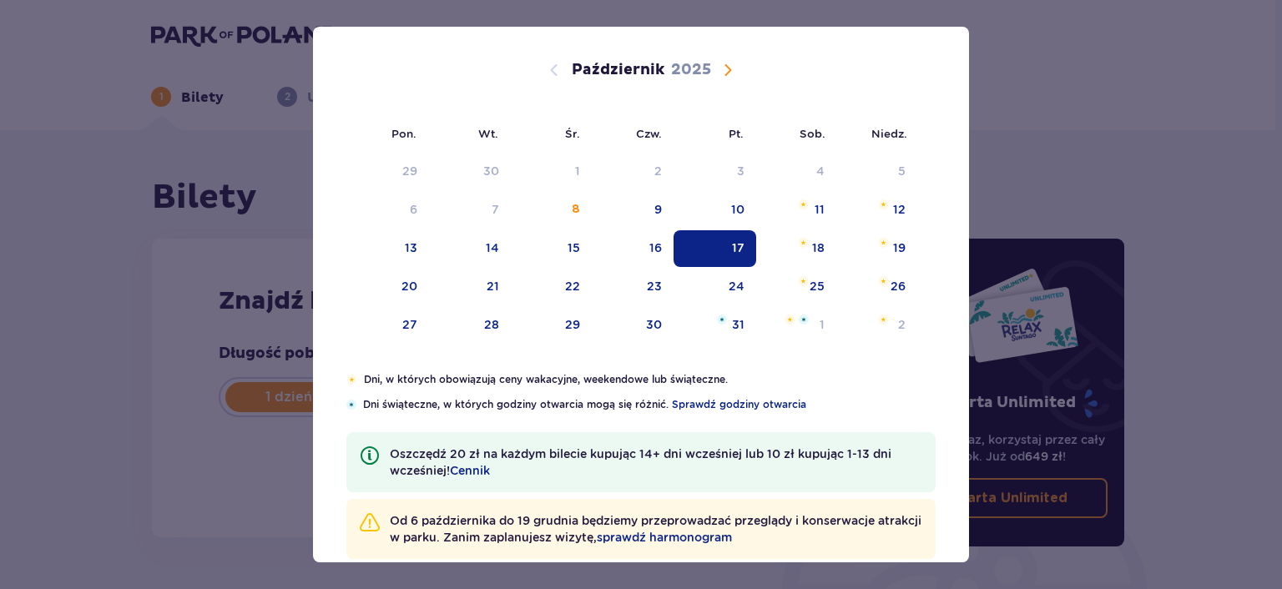
scroll to position [126, 0]
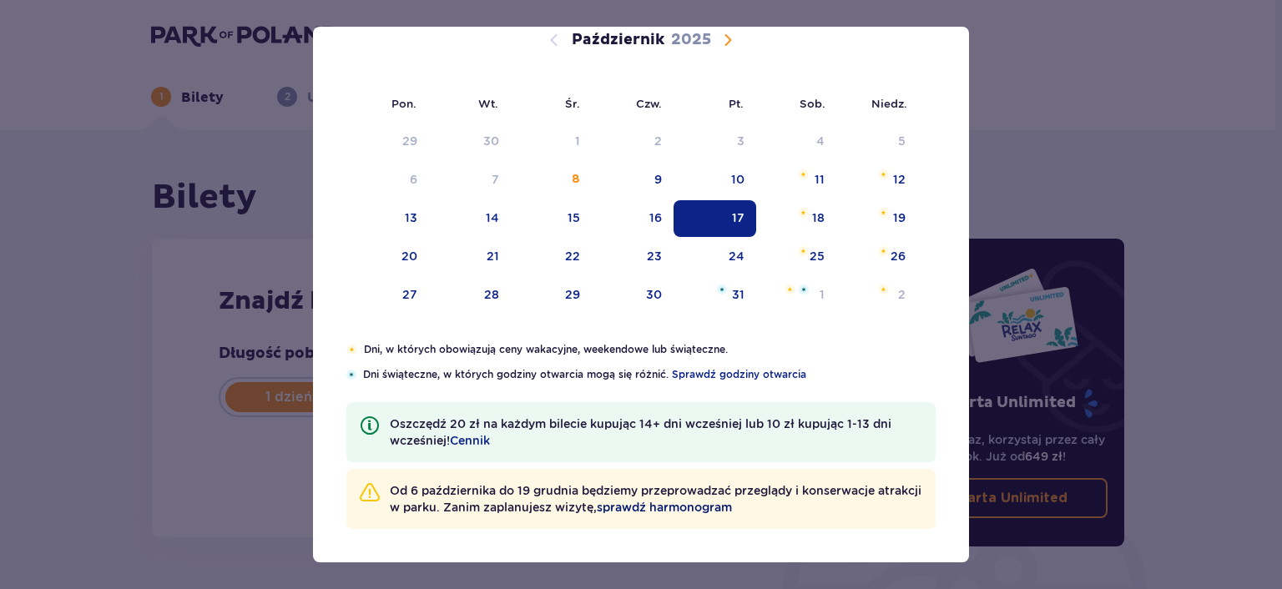
click at [726, 505] on span "sprawdź harmonogram" at bounding box center [664, 507] width 135 height 17
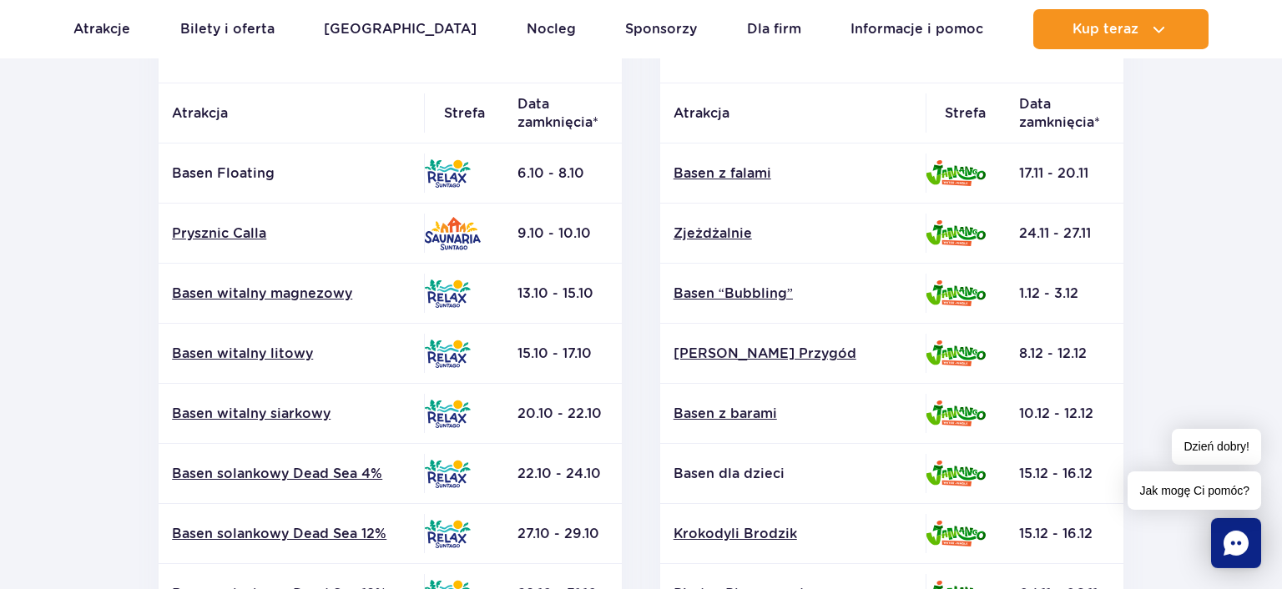
scroll to position [352, 0]
click at [729, 231] on link "Zjeżdżalnie" at bounding box center [792, 234] width 239 height 18
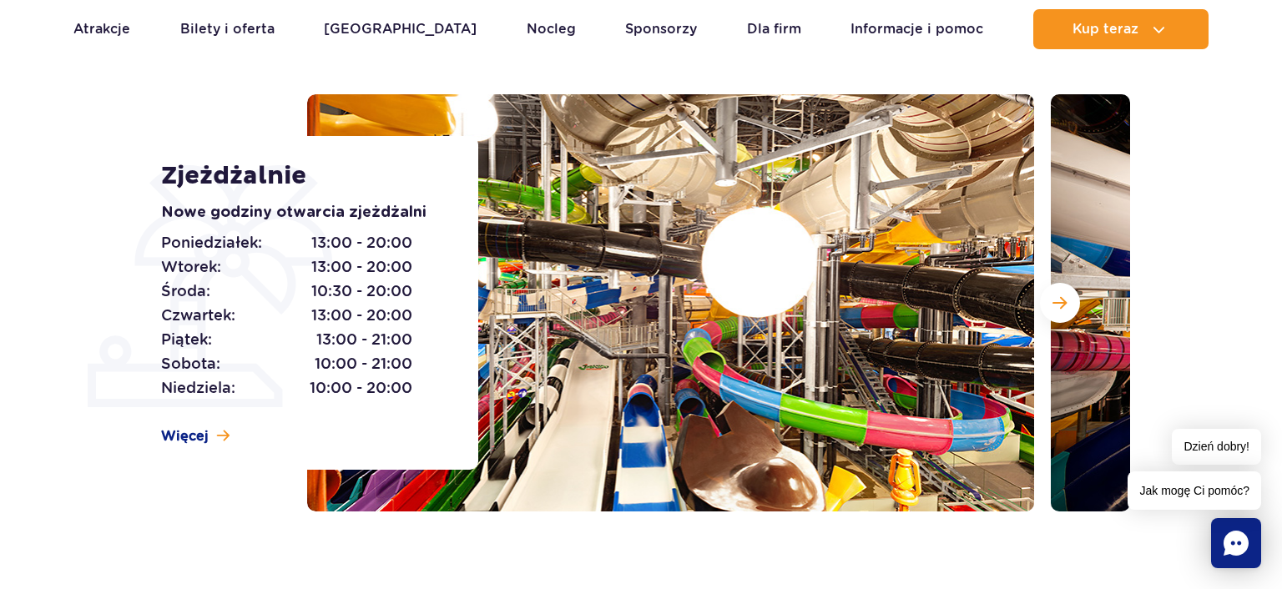
scroll to position [881, 0]
